Goal: Obtain resource: Download file/media

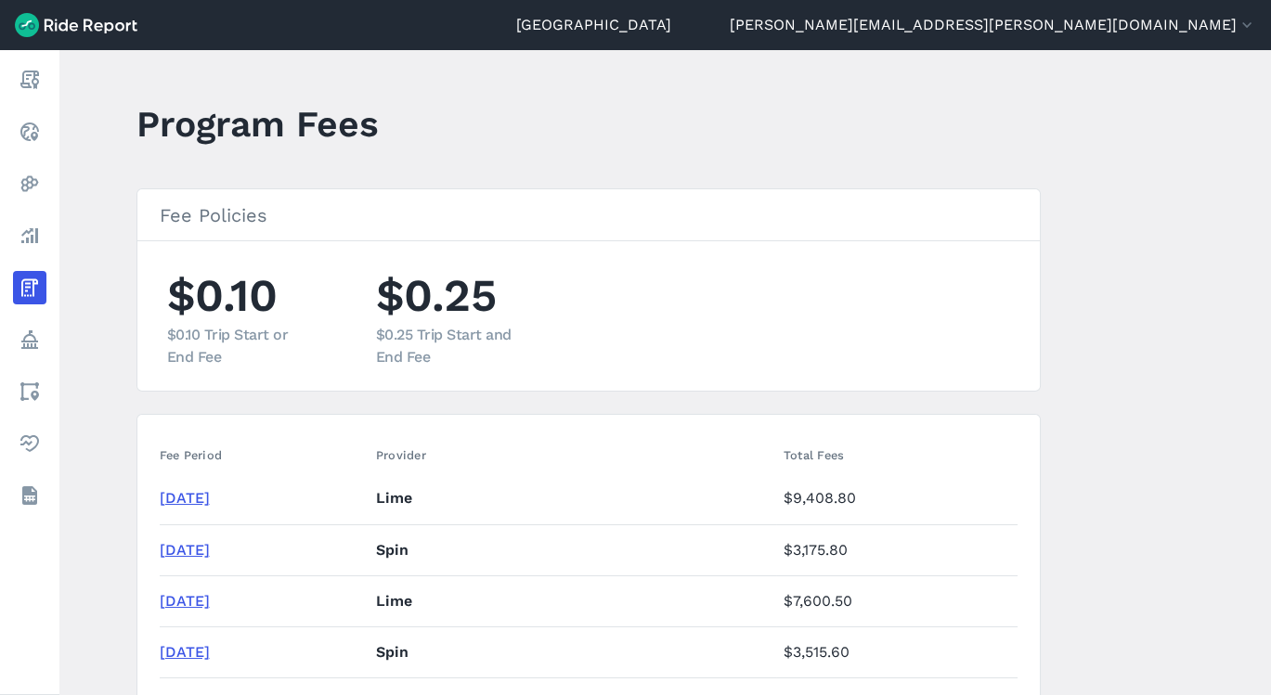
click at [46, 397] on link "Areas" at bounding box center [29, 391] width 33 height 33
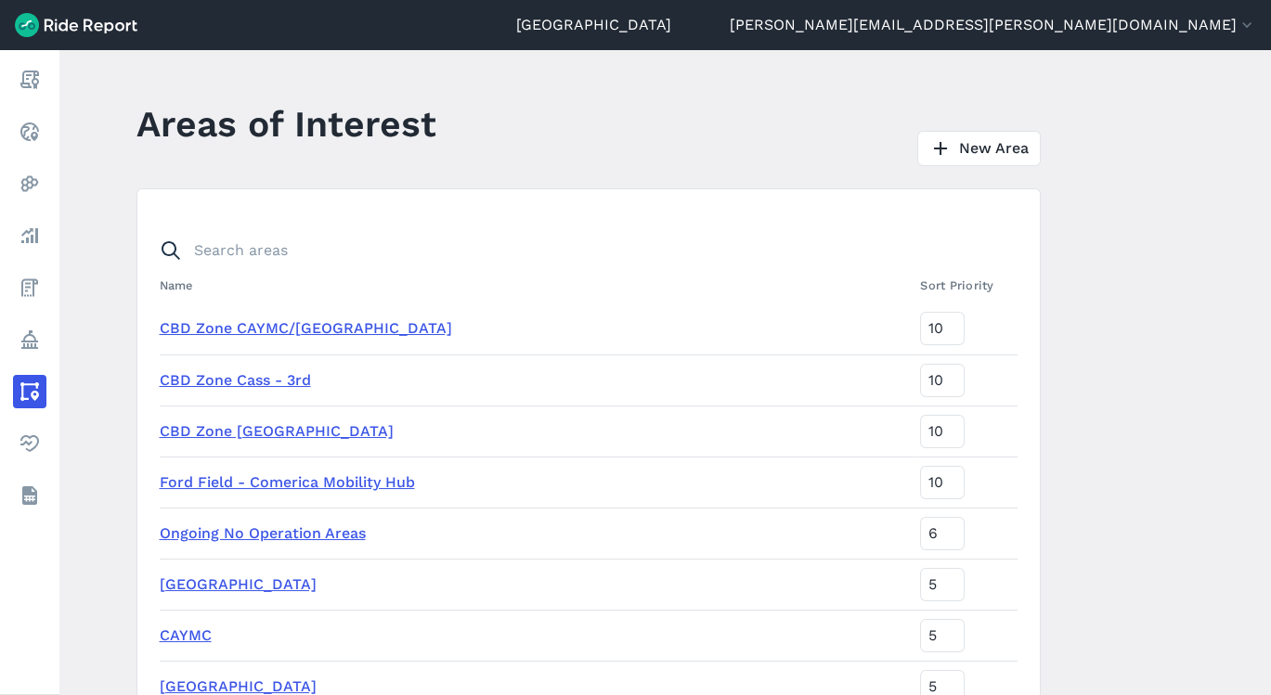
click at [867, 207] on main "Areas of Interest New Area Name Sort Priority [GEOGRAPHIC_DATA] [GEOGRAPHIC_DAT…" at bounding box center [664, 372] width 1211 height 645
click at [867, 197] on main "Areas of Interest New Area Name Sort Priority [GEOGRAPHIC_DATA] [GEOGRAPHIC_DAT…" at bounding box center [664, 372] width 1211 height 645
drag, startPoint x: 1259, startPoint y: 162, endPoint x: 1257, endPoint y: 246, distance: 84.5
click at [867, 246] on main "Areas of Interest New Area Name Sort Priority [GEOGRAPHIC_DATA] [GEOGRAPHIC_DAT…" at bounding box center [664, 372] width 1211 height 645
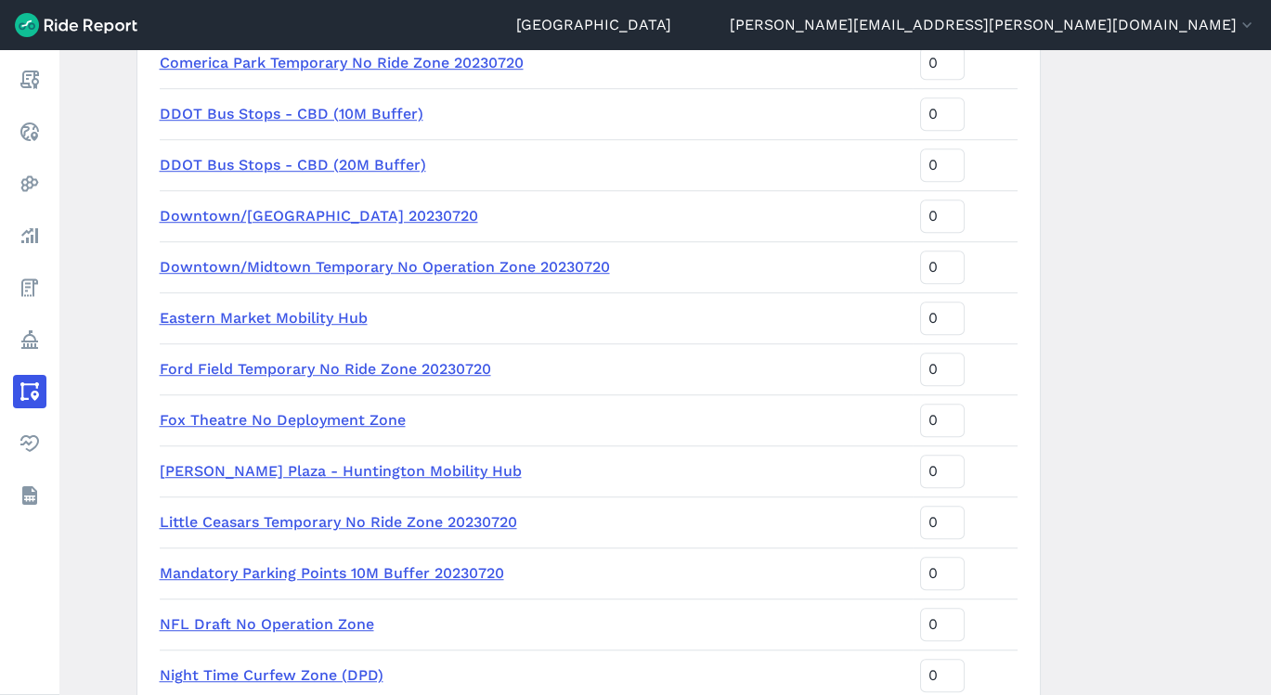
scroll to position [2199, 0]
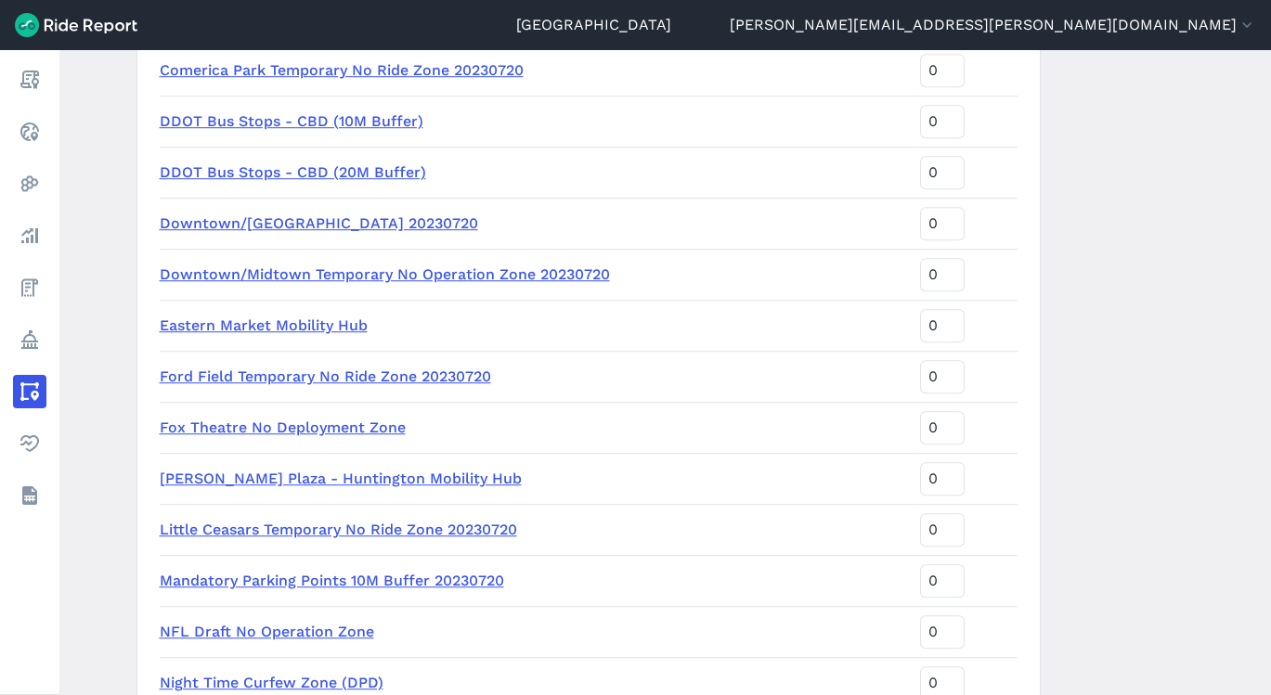
click at [867, 620] on main "Areas of Interest New Area Name Sort Priority [GEOGRAPHIC_DATA] [GEOGRAPHIC_DAT…" at bounding box center [664, 372] width 1211 height 645
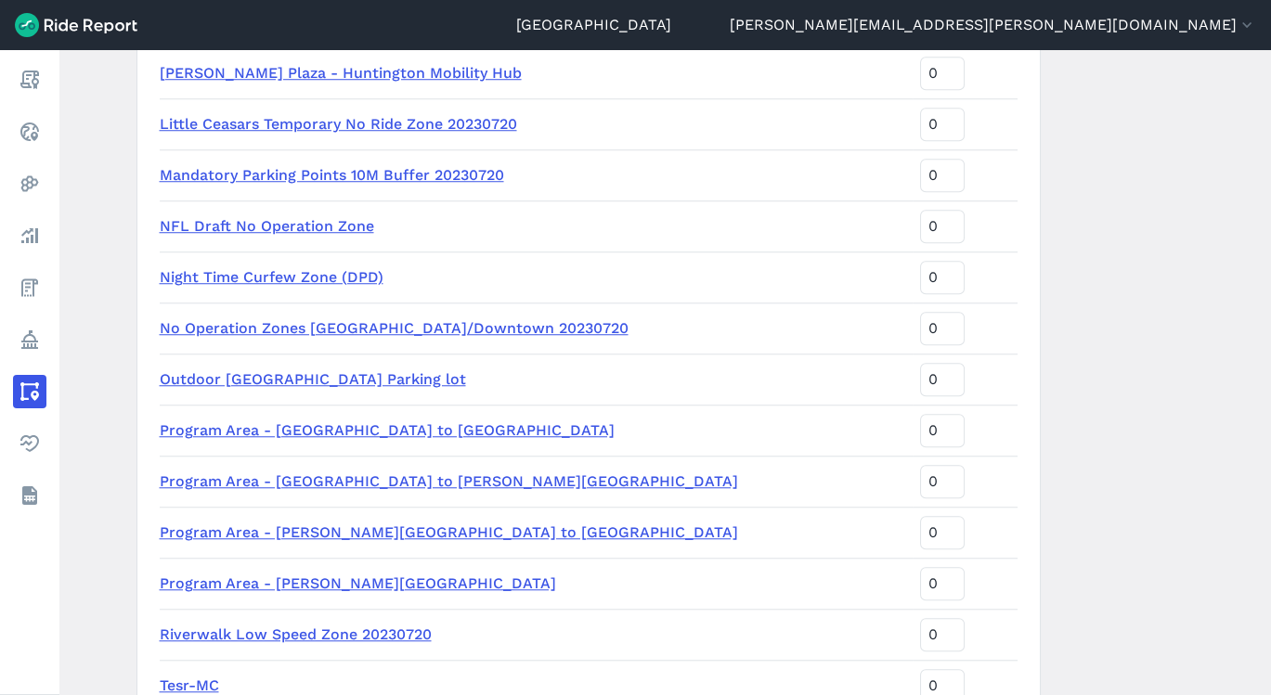
scroll to position [2635, 0]
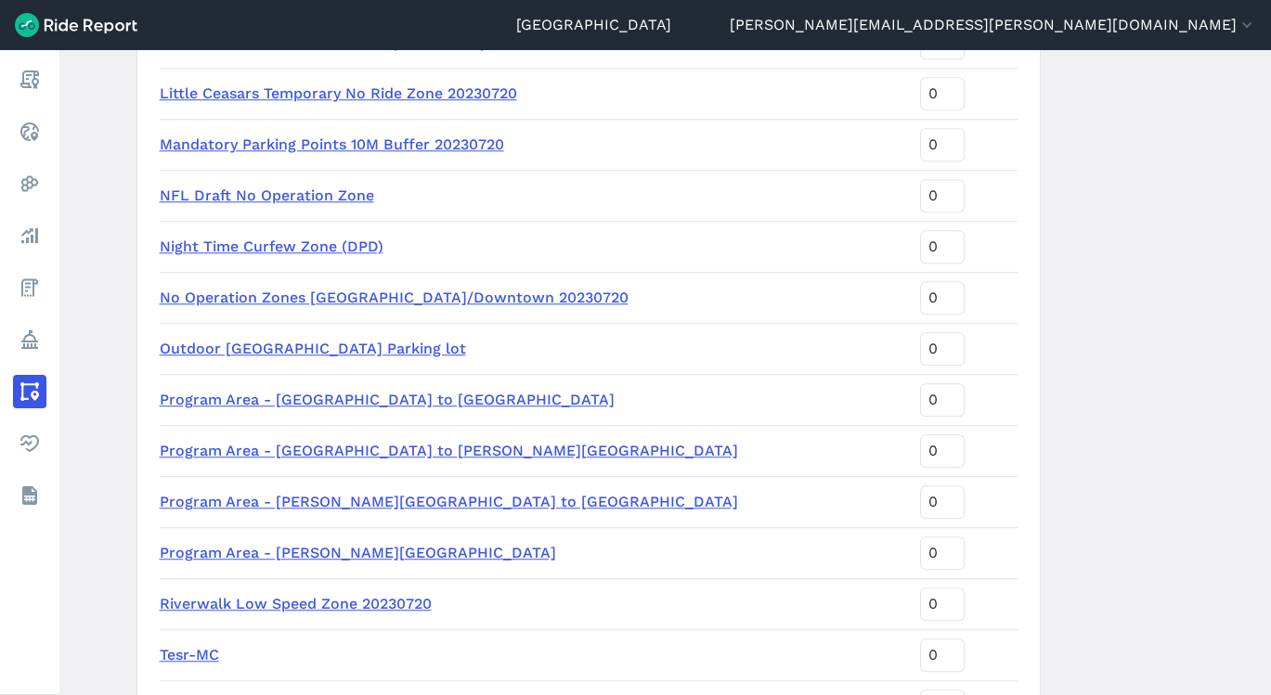
click at [281, 246] on link "Night Time Curfew Zone (DPD)" at bounding box center [272, 247] width 224 height 18
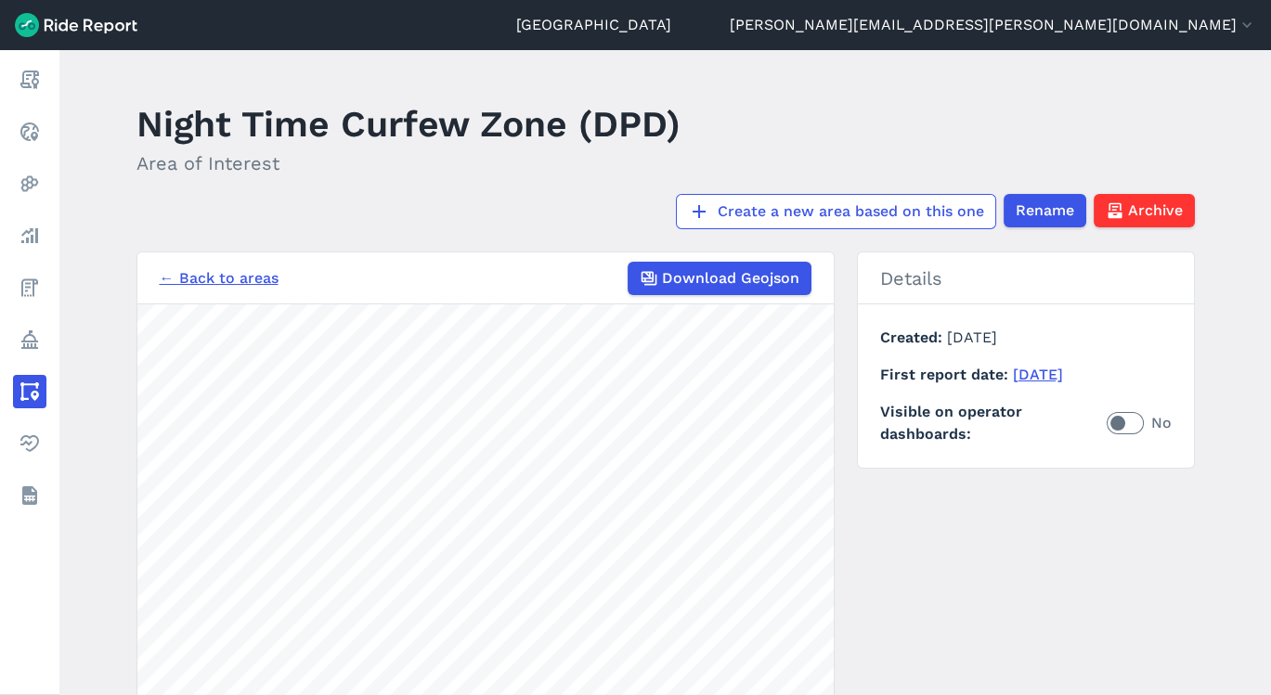
click at [867, 537] on main "Night Time Curfew Zone (DPD) Area of Interest Create a new area based on this o…" at bounding box center [664, 372] width 1211 height 645
click at [867, 536] on main "Night Time Curfew Zone (DPD) Area of Interest Create a new area based on this o…" at bounding box center [664, 372] width 1211 height 645
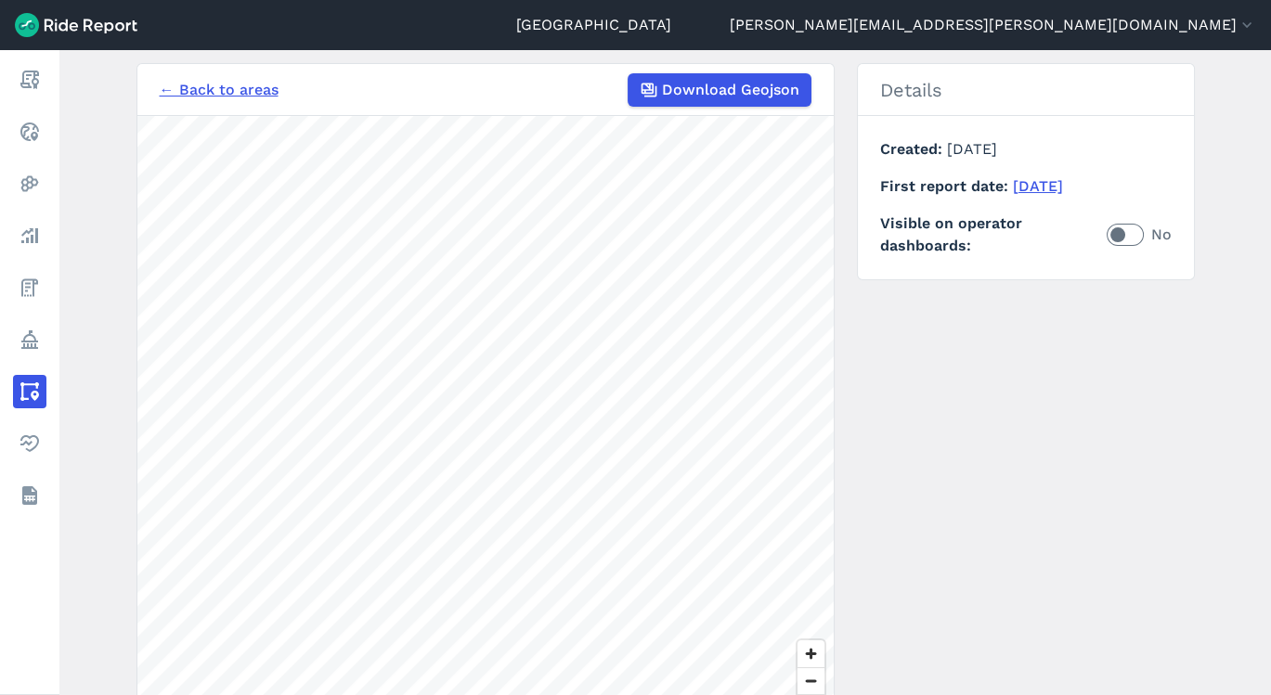
scroll to position [189, 0]
click at [867, 225] on label "No" at bounding box center [1139, 234] width 65 height 22
click at [867, 225] on input "No" at bounding box center [1107, 229] width 0 height 12
click at [867, 378] on div "← Back to areas Download Geojson 1000 ft Details Created [DATE] First report da…" at bounding box center [665, 411] width 1058 height 698
click at [819, 654] on span "Zoom in" at bounding box center [810, 653] width 27 height 27
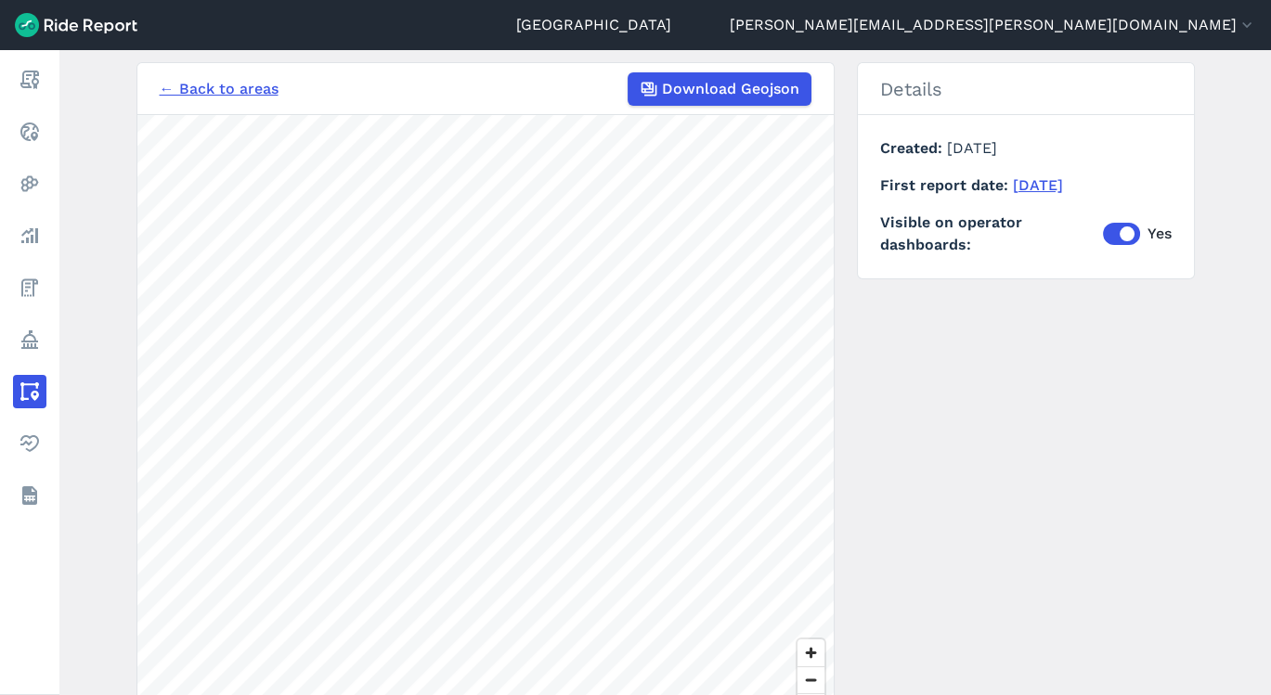
click at [819, 654] on span "Zoom in" at bounding box center [810, 653] width 27 height 27
click at [805, 681] on span "Zoom out" at bounding box center [810, 680] width 27 height 26
click at [814, 681] on span "Zoom out" at bounding box center [810, 680] width 27 height 26
click at [740, 99] on button "Download Geojson" at bounding box center [720, 88] width 184 height 33
click at [867, 329] on div "← Back to areas Download Geojson 1000 ft Details Created [DATE] First report da…" at bounding box center [665, 411] width 1058 height 698
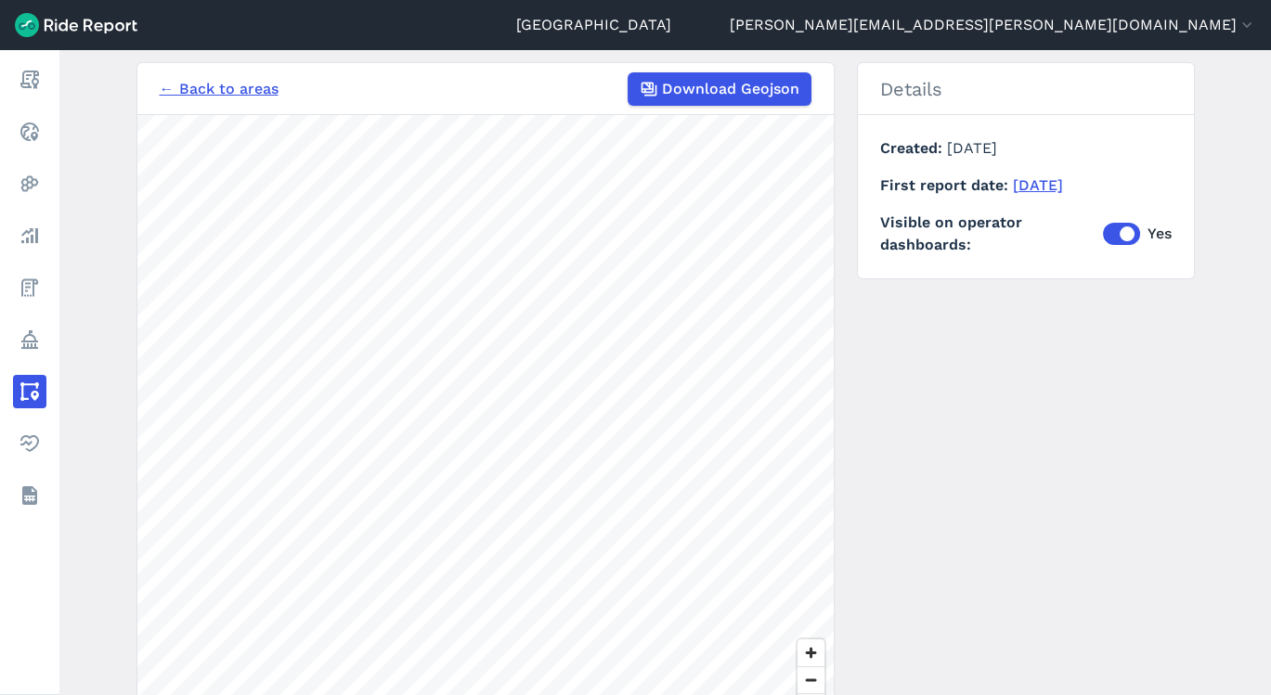
click at [743, 102] on button "Download Geojson" at bounding box center [720, 88] width 184 height 33
click at [867, 400] on main "Night Time Curfew Zone (DPD) Area of Interest Create a new area based on this o…" at bounding box center [664, 372] width 1211 height 645
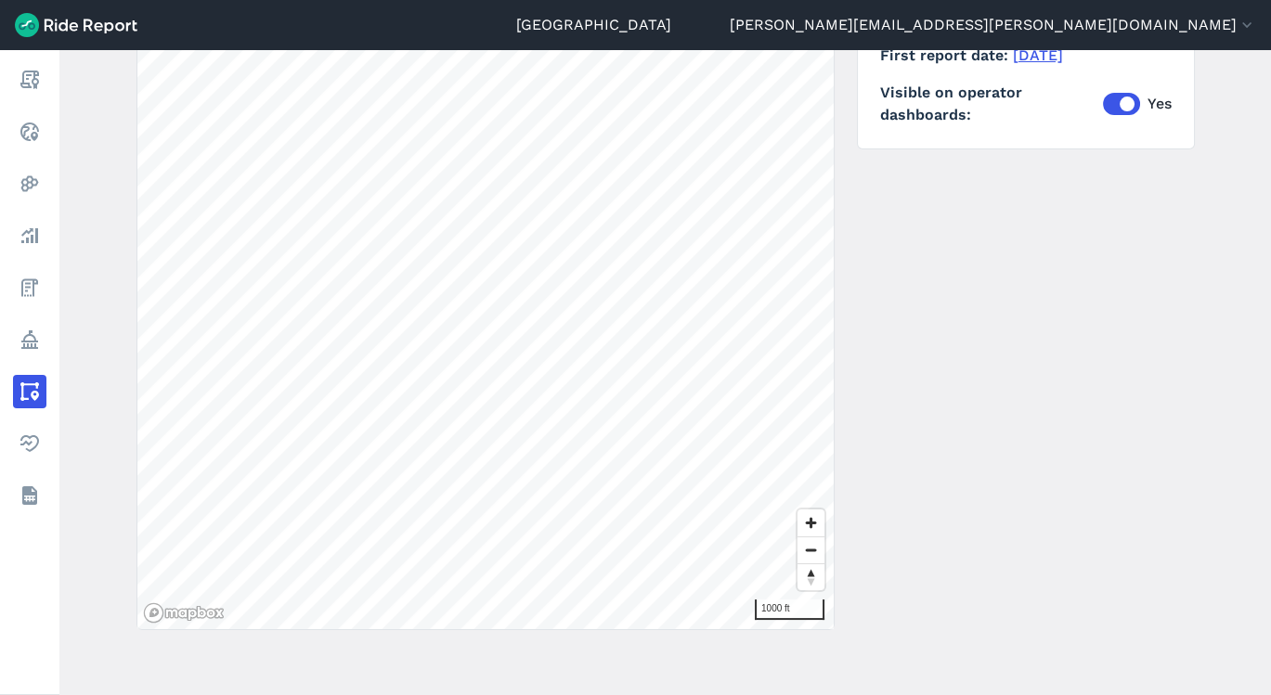
scroll to position [127, 0]
